Goal: Navigation & Orientation: Find specific page/section

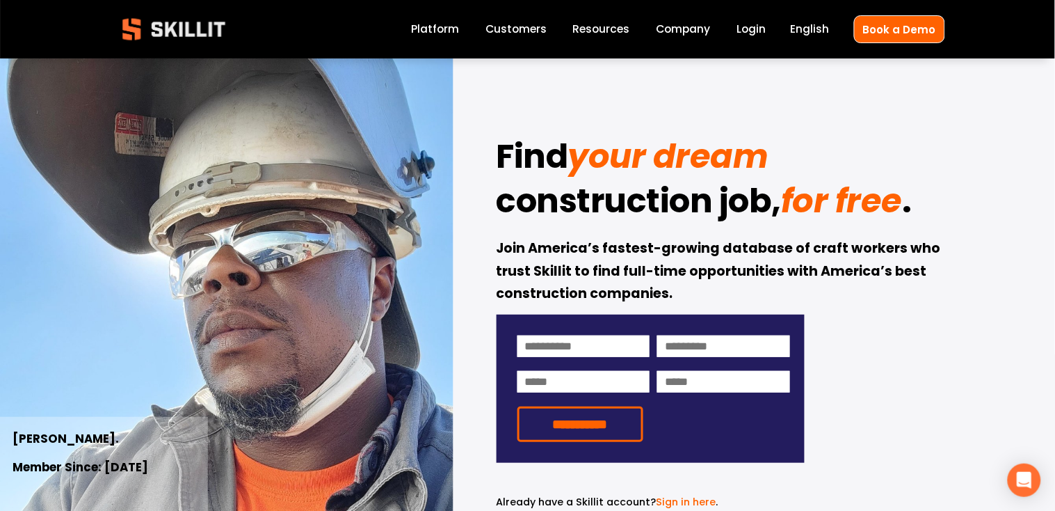
click at [748, 34] on link "Login" at bounding box center [751, 29] width 29 height 19
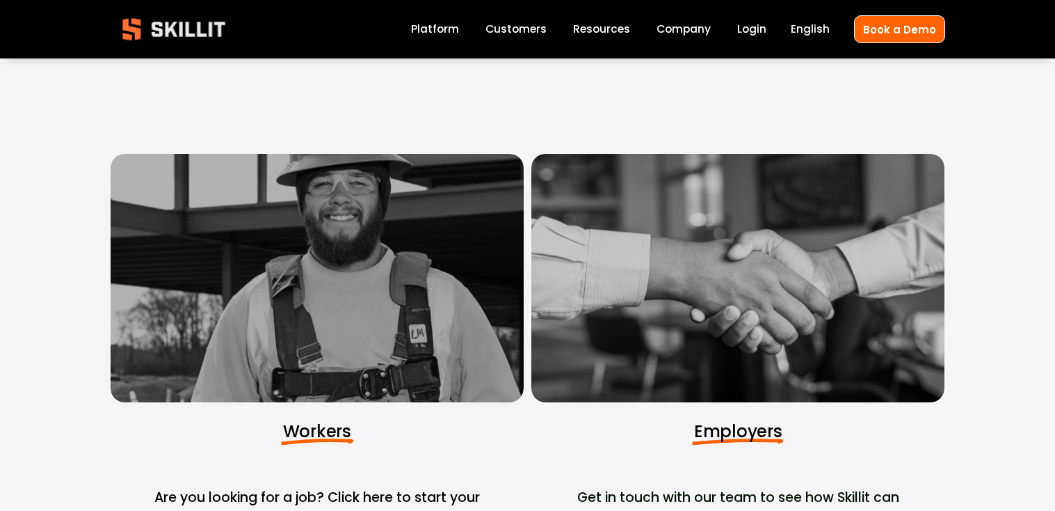
click at [324, 278] on div at bounding box center [317, 278] width 413 height 248
